Goal: Task Accomplishment & Management: Manage account settings

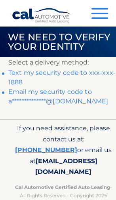
click at [89, 72] on link "Text my security code to xxx-xxx-1888" at bounding box center [61, 77] width 107 height 17
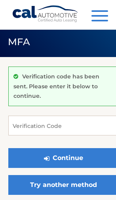
scroll to position [33, 0]
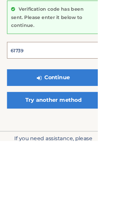
type input "617396"
click at [63, 115] on button "Continue" at bounding box center [63, 125] width 110 height 20
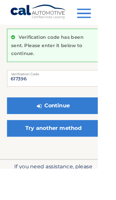
click at [97, 115] on button "Continue" at bounding box center [63, 125] width 110 height 20
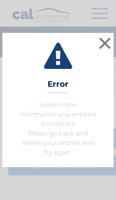
click at [108, 47] on button "×" at bounding box center [105, 43] width 16 height 16
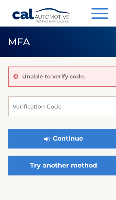
click at [87, 141] on button "Continue" at bounding box center [63, 139] width 110 height 20
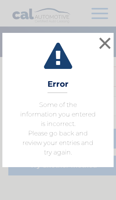
click at [107, 43] on button "×" at bounding box center [105, 43] width 16 height 16
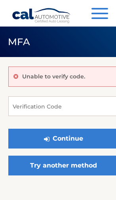
click at [98, 15] on button "Menu" at bounding box center [99, 14] width 17 height 13
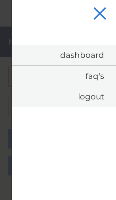
click at [93, 56] on link "Dashboard" at bounding box center [64, 55] width 104 height 20
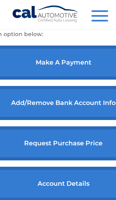
scroll to position [361, 0]
click at [99, 79] on link "make a payment" at bounding box center [63, 62] width 176 height 34
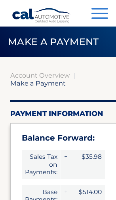
select select "YThhZTg5NWYtYjViYS00NmU5LWI5ZWMtOWRkNjNiMGMzYTNl"
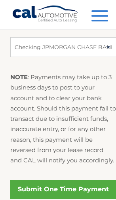
scroll to position [491, 0]
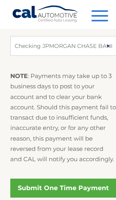
click at [77, 187] on link "Submit One Time Payment" at bounding box center [63, 187] width 106 height 19
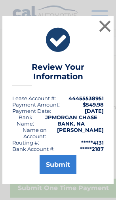
click at [63, 164] on button "Submit" at bounding box center [58, 164] width 37 height 19
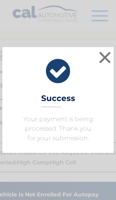
scroll to position [81, 0]
click at [110, 65] on button "×" at bounding box center [105, 57] width 16 height 16
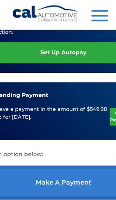
scroll to position [263, 0]
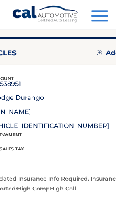
click at [103, 11] on span "button" at bounding box center [99, 11] width 17 height 2
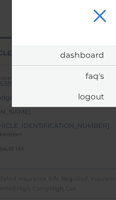
click at [93, 95] on link "Logout" at bounding box center [64, 96] width 104 height 21
